Goal: Task Accomplishment & Management: Use online tool/utility

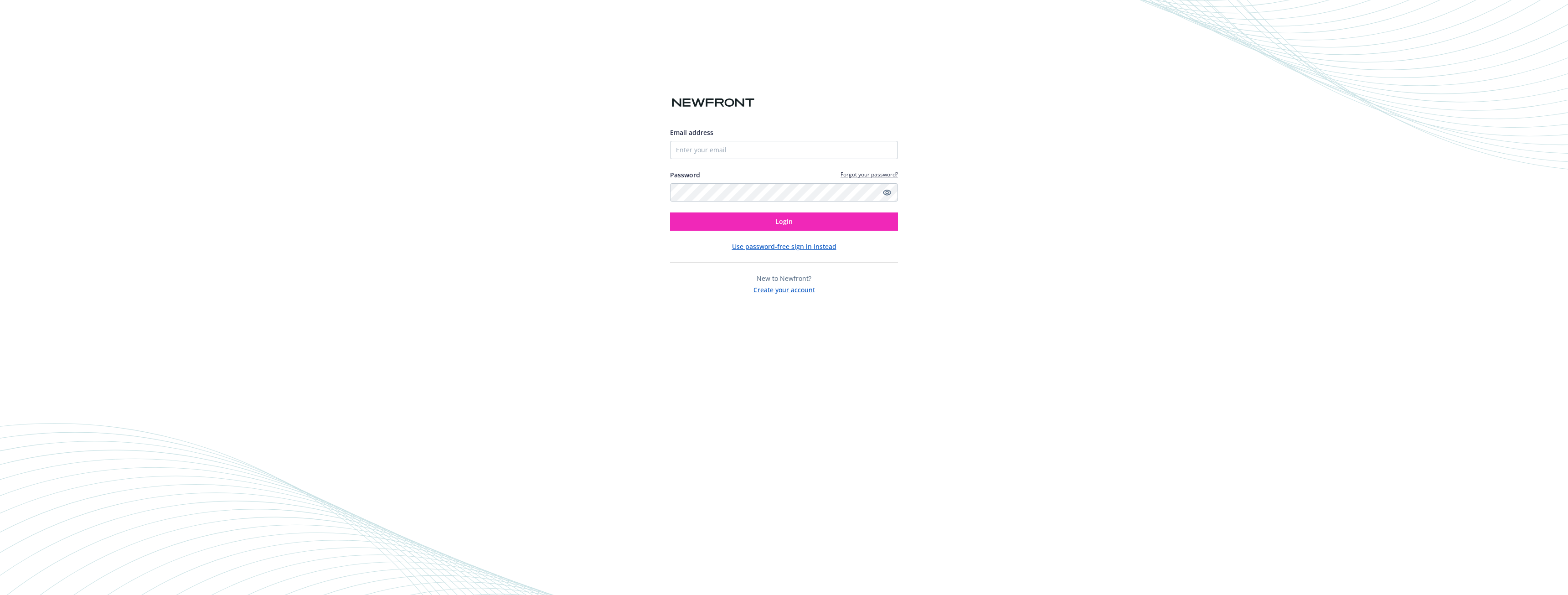
click at [777, 159] on div "Email address Password Forgot your password? Login" at bounding box center [783, 179] width 228 height 103
click at [778, 155] on input "Email address" at bounding box center [783, 150] width 228 height 18
type input "[PERSON_NAME][EMAIL_ADDRESS][PERSON_NAME][DOMAIN_NAME]"
click at [670, 212] on button "Login" at bounding box center [783, 221] width 228 height 18
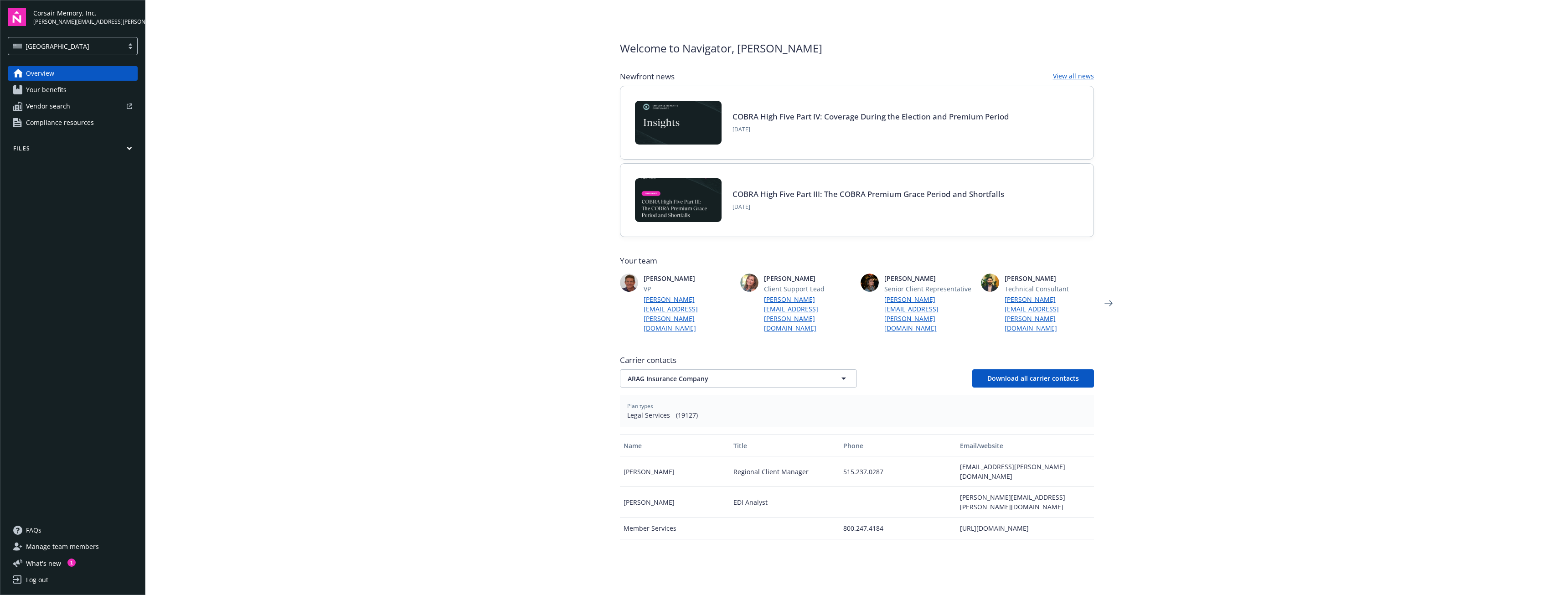
click at [91, 145] on button "Files" at bounding box center [73, 149] width 130 height 11
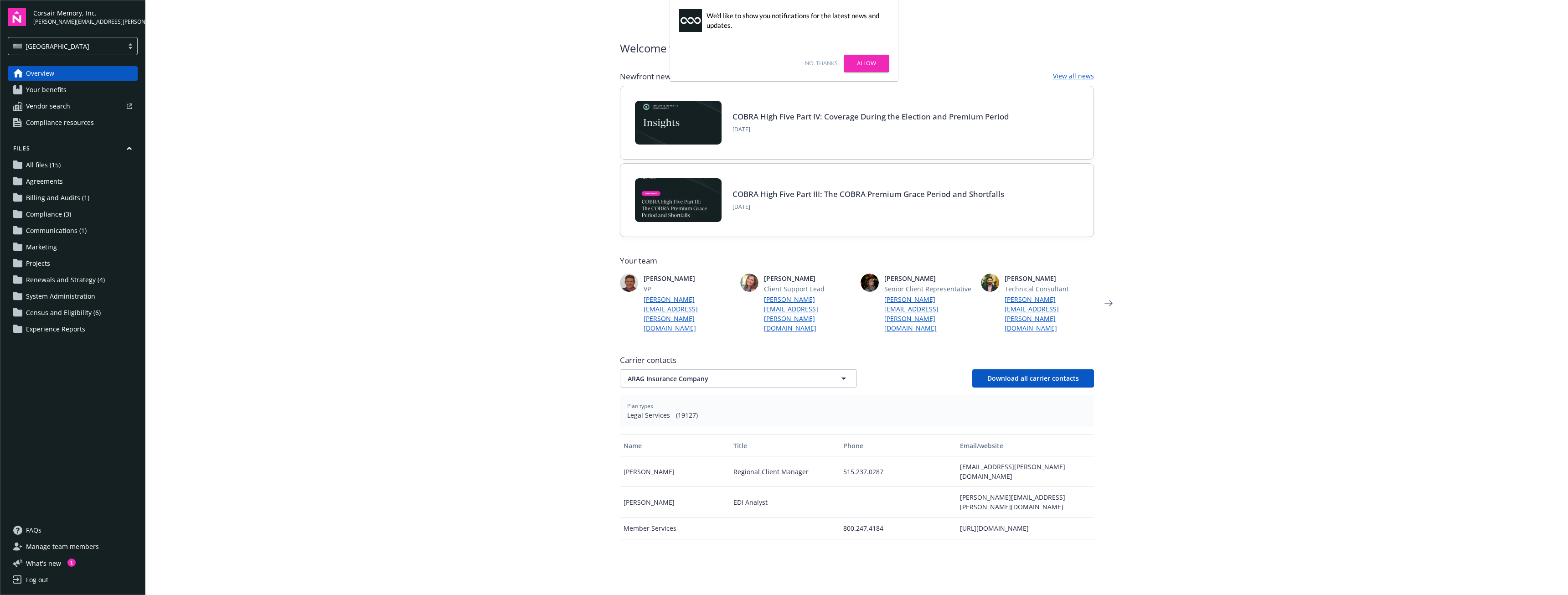
click at [80, 161] on link "All files (15)" at bounding box center [73, 164] width 130 height 15
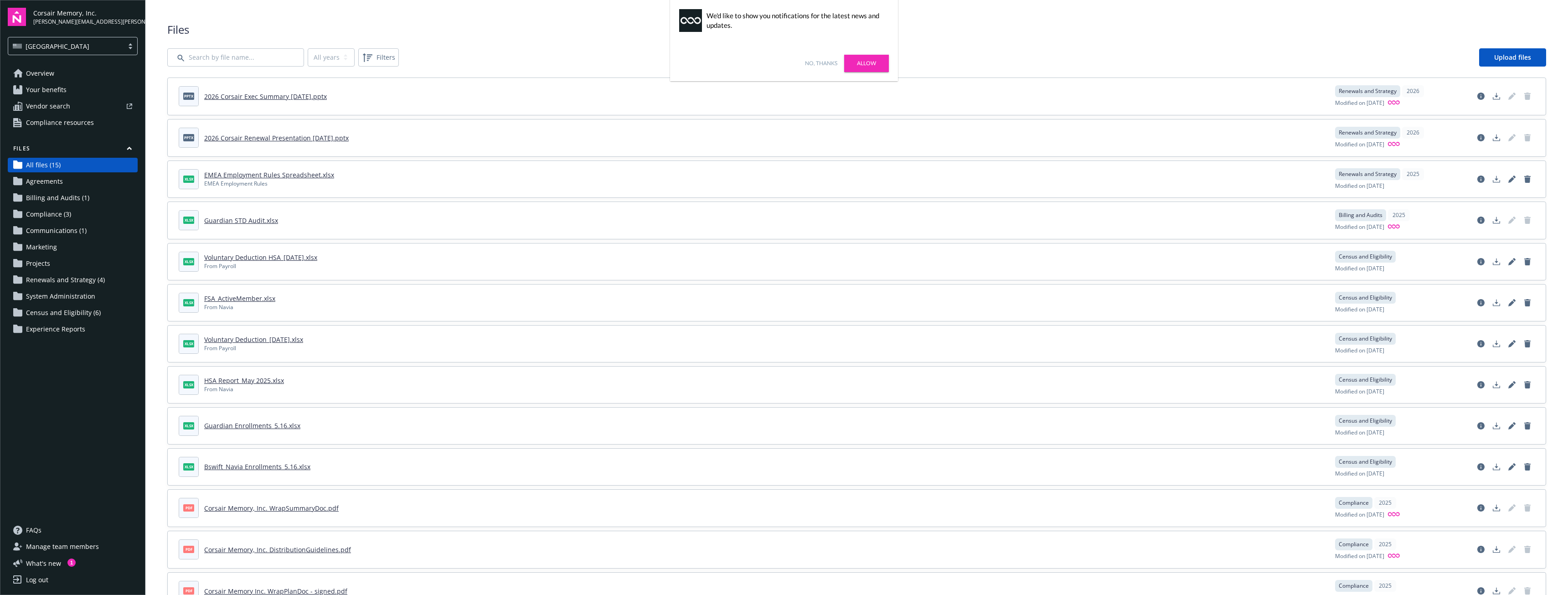
drag, startPoint x: 67, startPoint y: 145, endPoint x: 33, endPoint y: 158, distance: 36.4
click at [33, 158] on span "All files (15)" at bounding box center [43, 164] width 35 height 15
drag, startPoint x: 33, startPoint y: 160, endPoint x: 28, endPoint y: 174, distance: 14.9
click at [28, 174] on span "Agreements" at bounding box center [44, 181] width 37 height 15
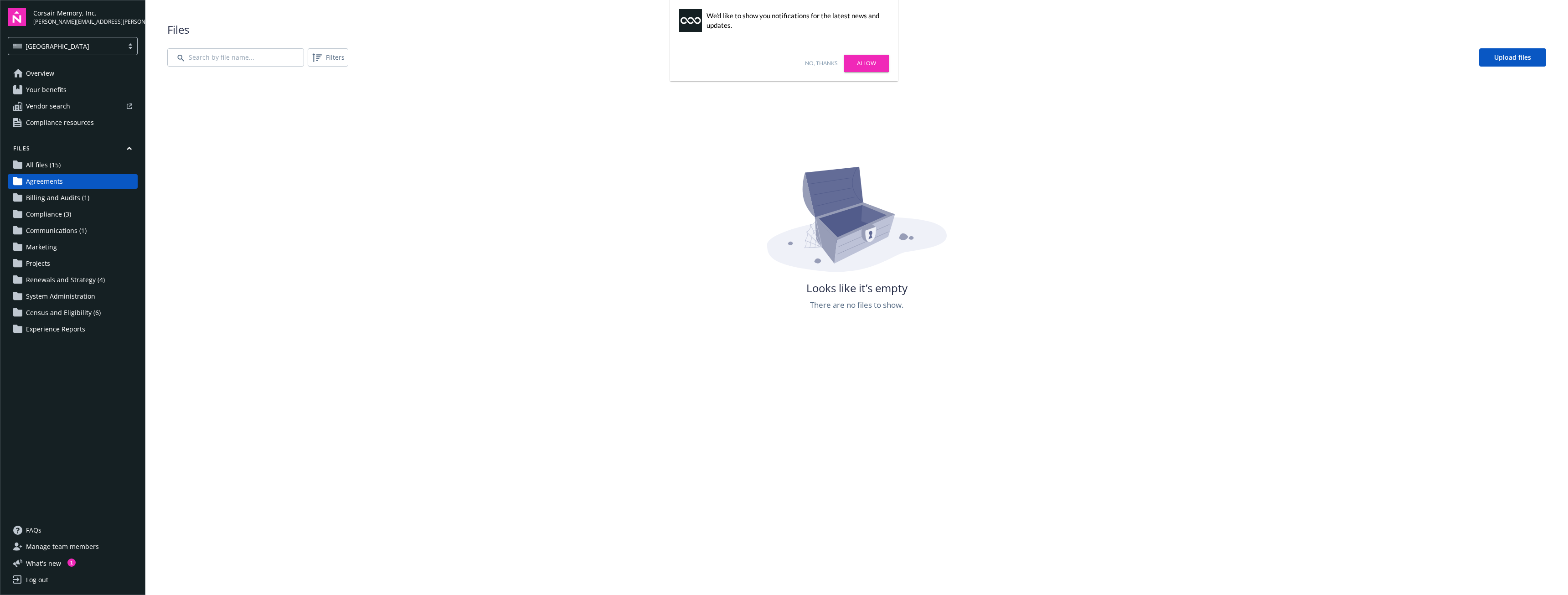
click at [28, 162] on span "All files (15)" at bounding box center [43, 164] width 35 height 15
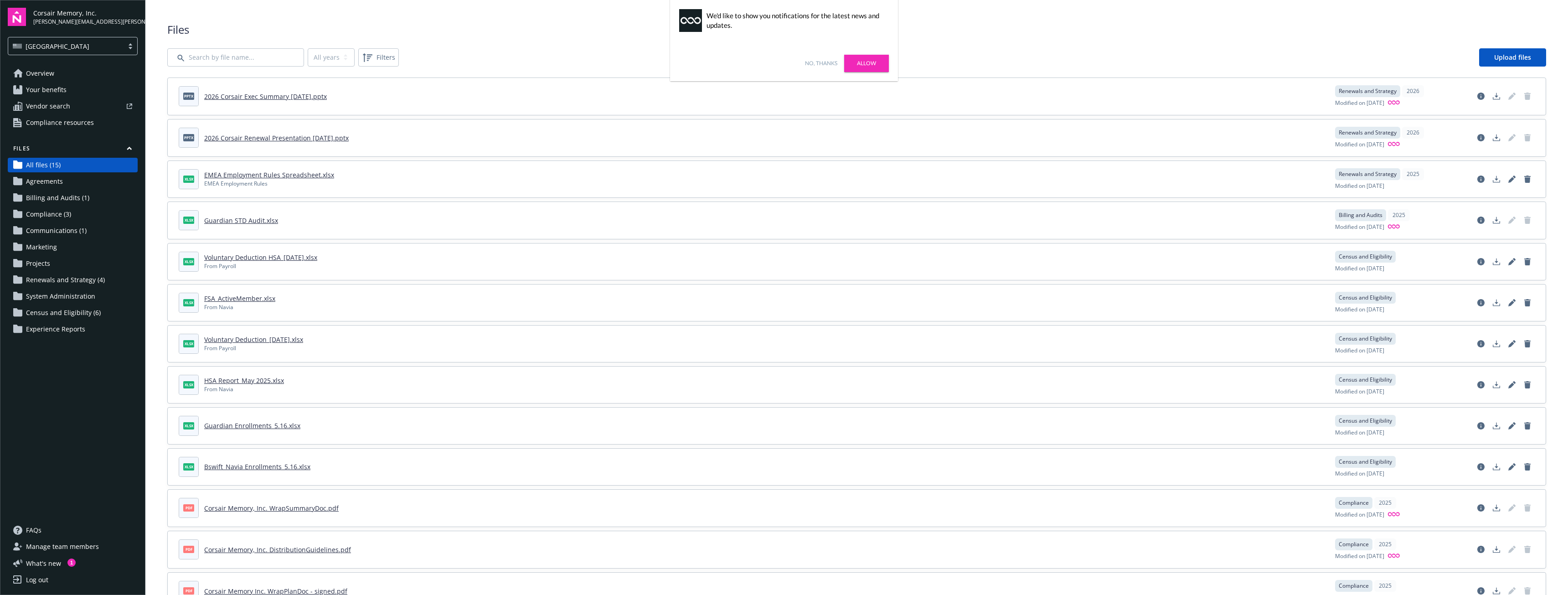
click at [80, 250] on link "Marketing" at bounding box center [73, 247] width 130 height 15
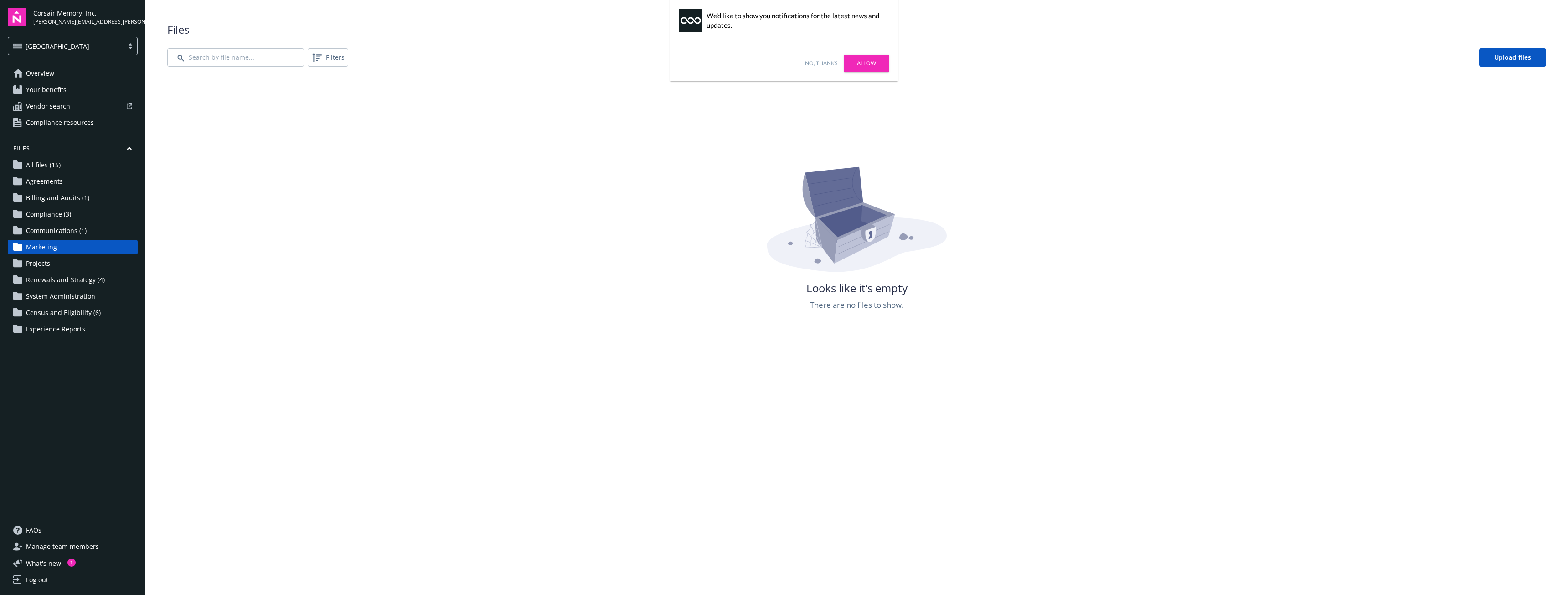
click at [50, 224] on span "Communications (1)" at bounding box center [56, 230] width 61 height 15
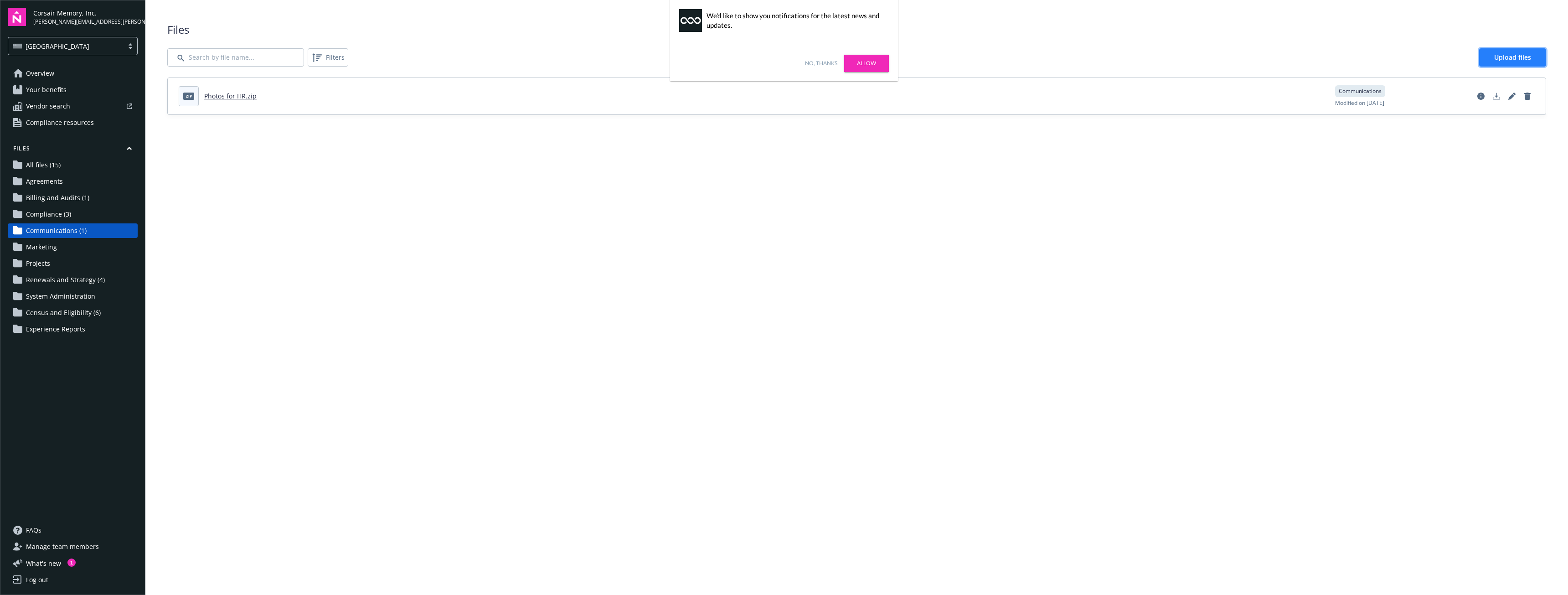
click at [1519, 56] on span "Upload files" at bounding box center [1511, 57] width 37 height 9
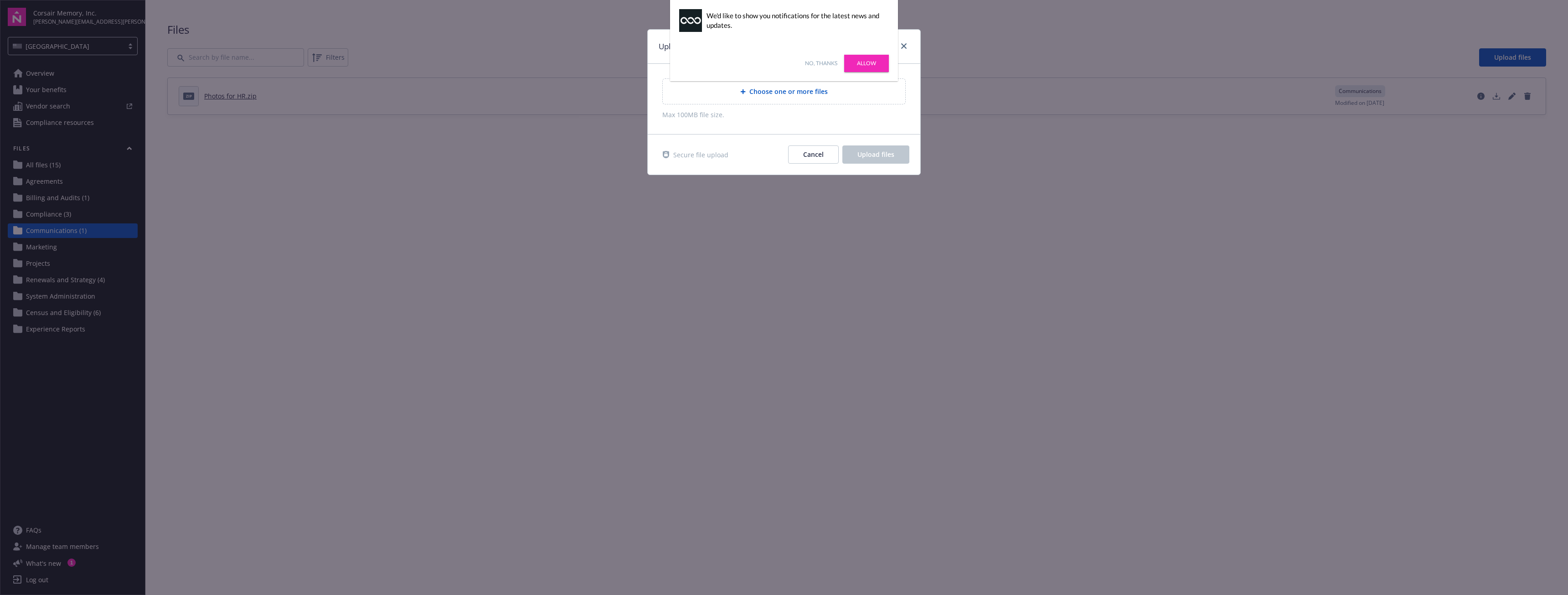
click at [778, 95] on span "Choose one or more files" at bounding box center [788, 92] width 79 height 10
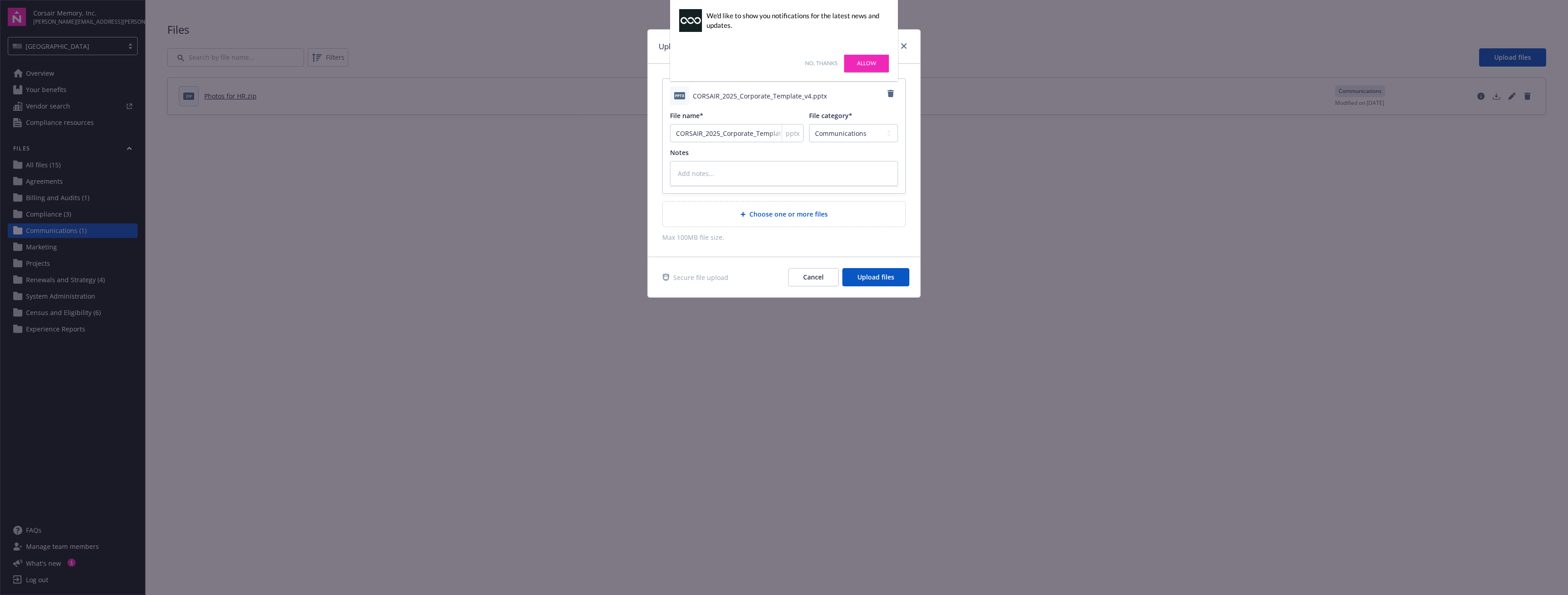
click at [782, 216] on span "Choose one or more files" at bounding box center [788, 214] width 79 height 10
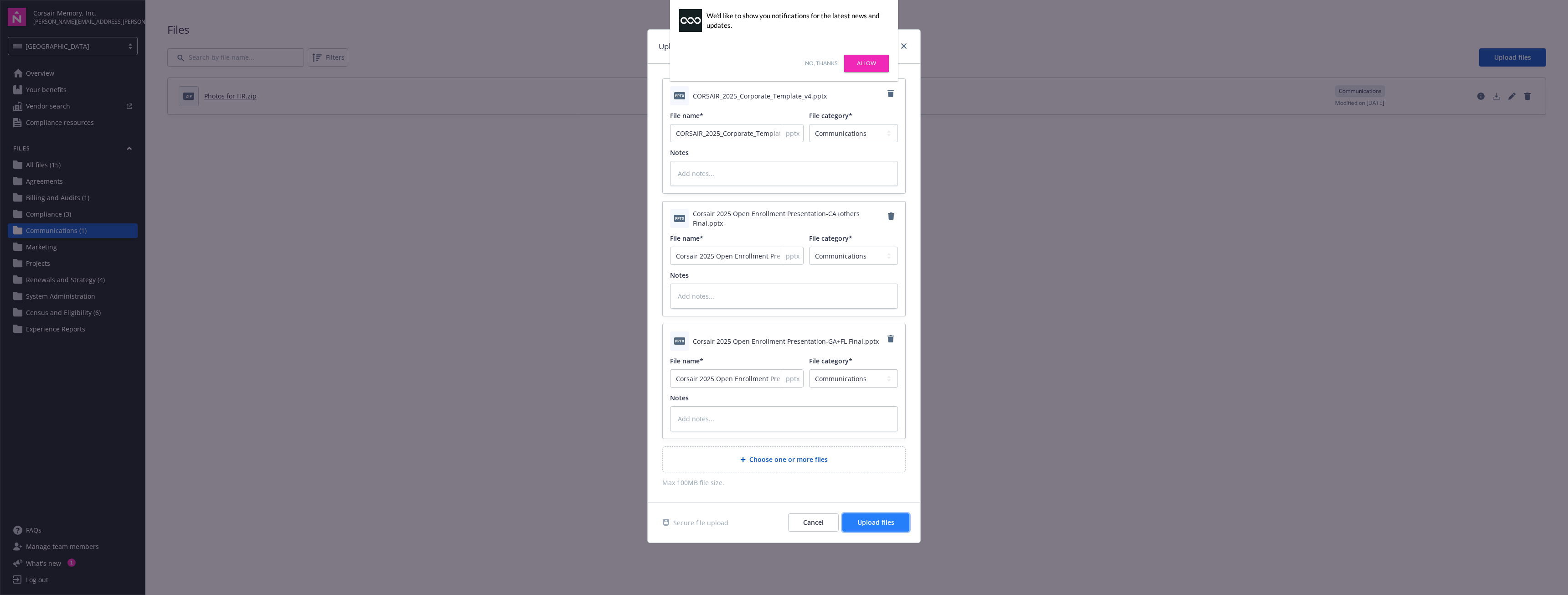
click at [874, 514] on button "Upload files" at bounding box center [875, 522] width 67 height 18
type textarea "x"
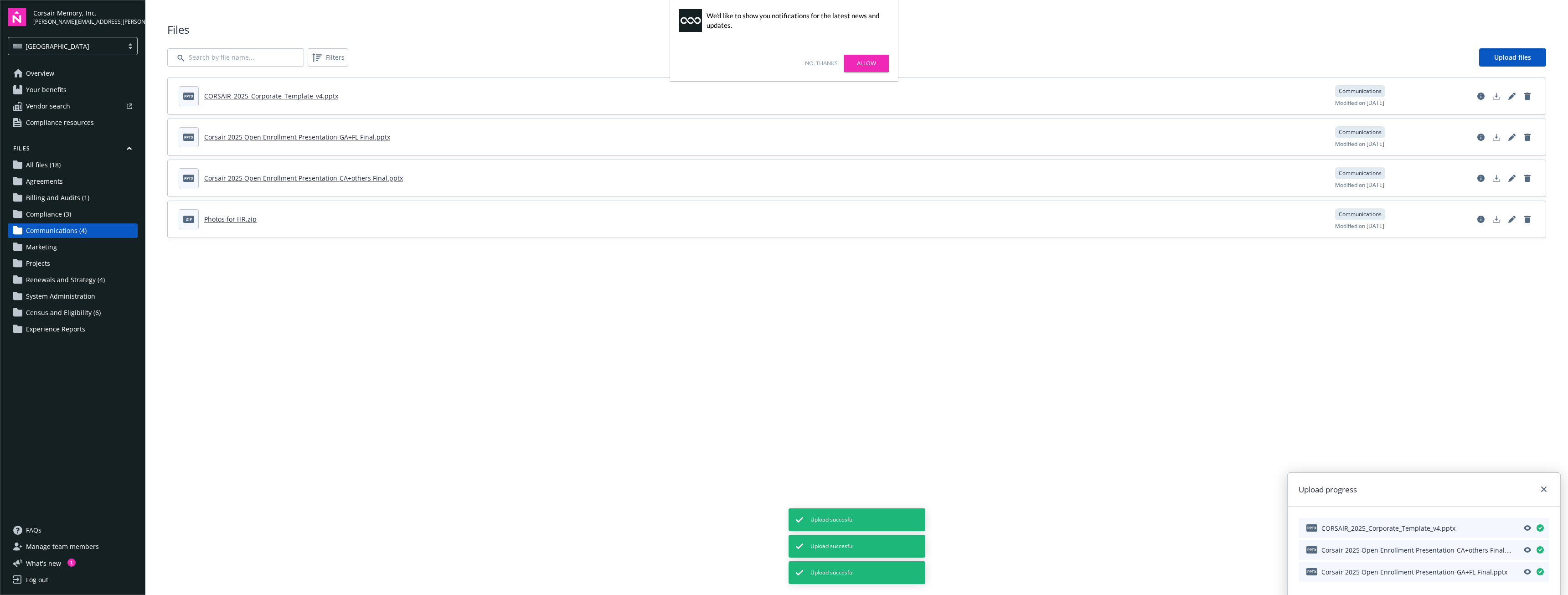
click at [810, 65] on link "No, thanks" at bounding box center [821, 64] width 33 height 8
